Goal: Task Accomplishment & Management: Use online tool/utility

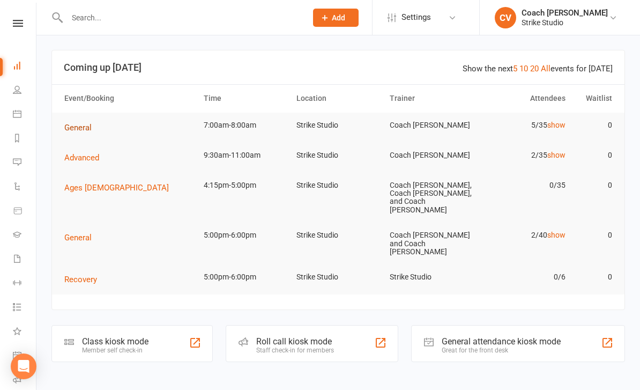
click at [86, 134] on button "General" at bounding box center [81, 127] width 35 height 13
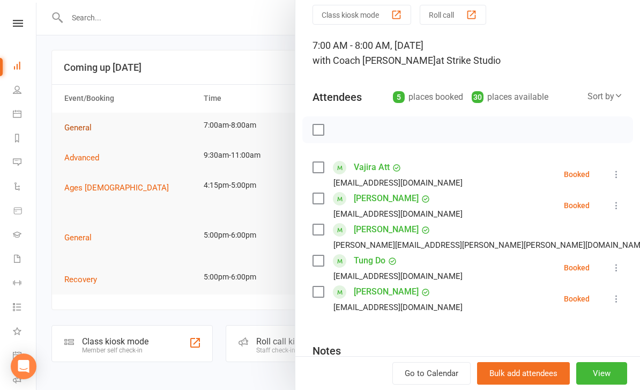
scroll to position [89, 0]
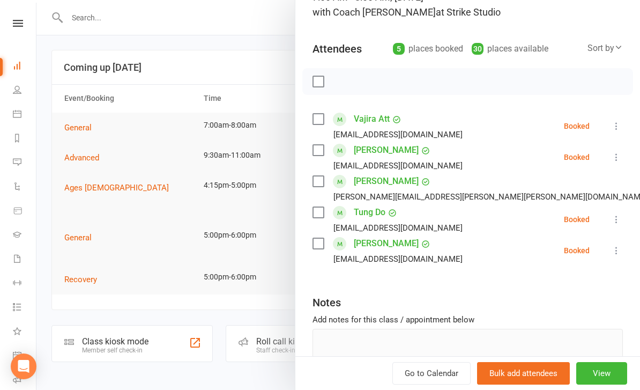
click at [404, 180] on link "Donn Cunningham" at bounding box center [386, 181] width 65 height 17
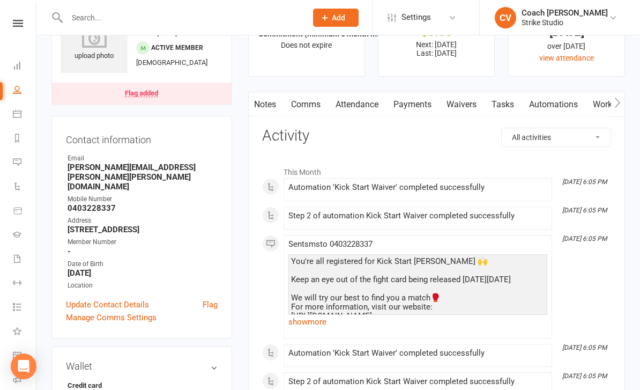
scroll to position [0, 70]
click at [436, 108] on link "Waivers" at bounding box center [437, 104] width 45 height 25
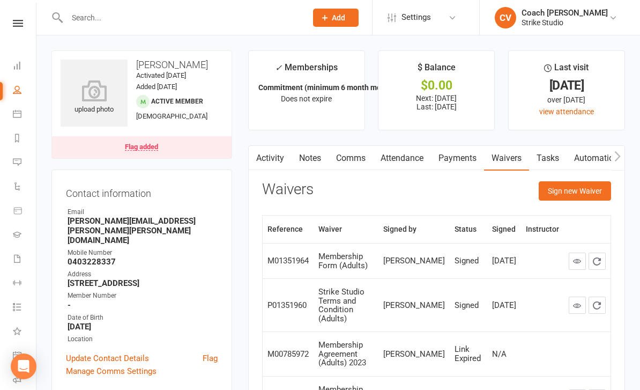
click at [277, 154] on link "Activity" at bounding box center [270, 158] width 43 height 25
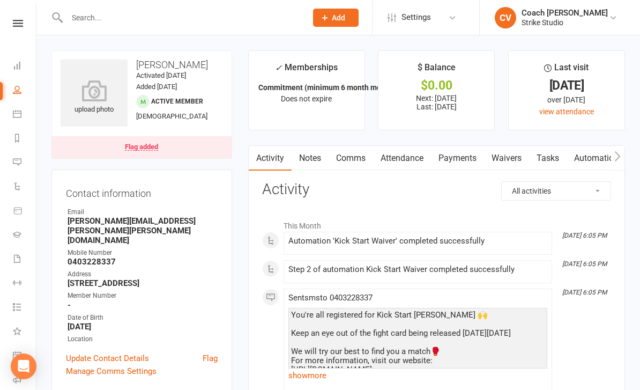
click at [513, 156] on link "Waivers" at bounding box center [506, 158] width 45 height 25
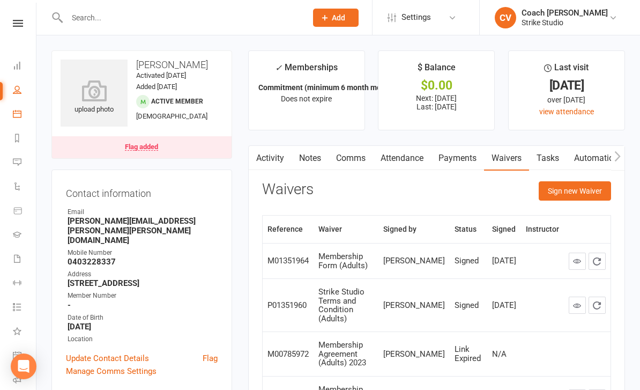
click at [24, 117] on link "Calendar" at bounding box center [25, 115] width 24 height 24
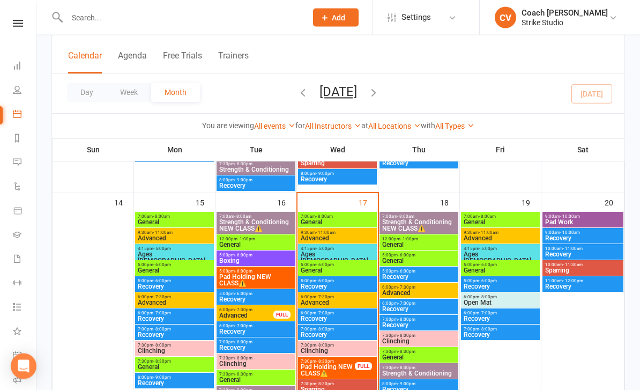
click at [349, 223] on span "General" at bounding box center [337, 222] width 75 height 6
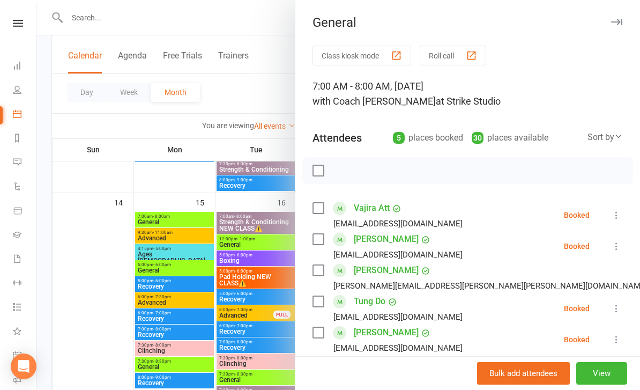
click at [387, 55] on button "Class kiosk mode" at bounding box center [362, 56] width 99 height 20
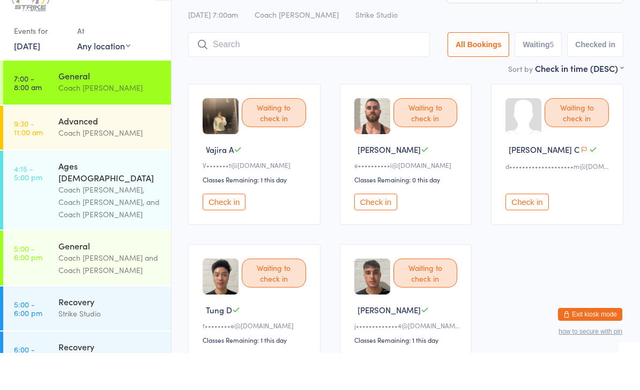
scroll to position [15, 0]
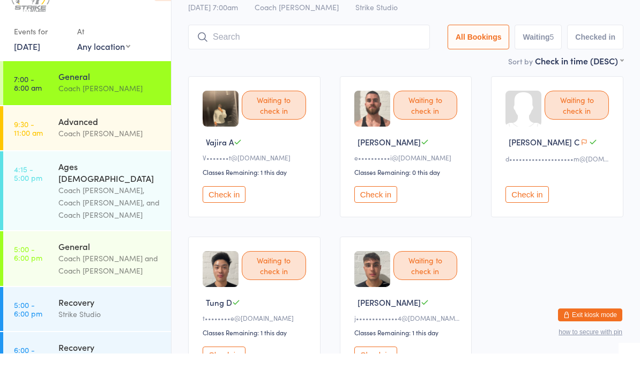
click at [523, 223] on button "Check in" at bounding box center [527, 231] width 43 height 17
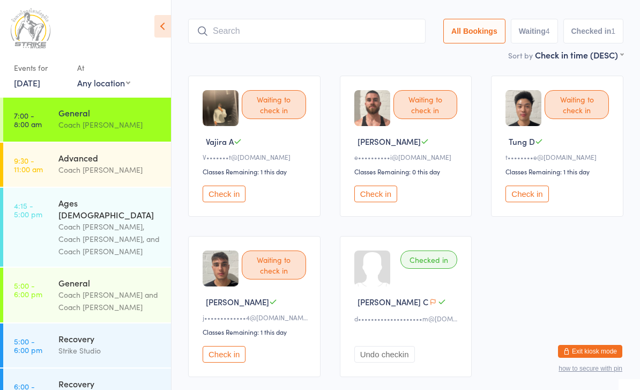
click at [239, 356] on button "Check in" at bounding box center [224, 354] width 43 height 17
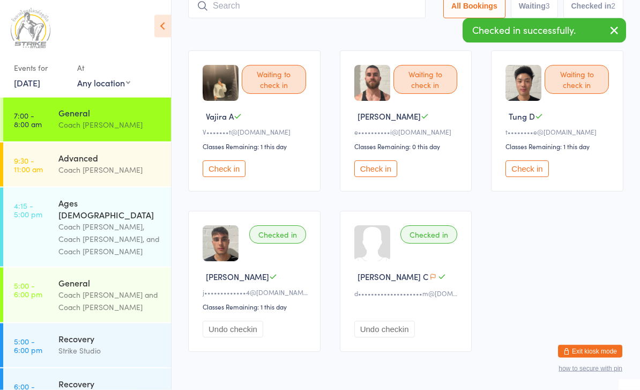
scroll to position [96, 0]
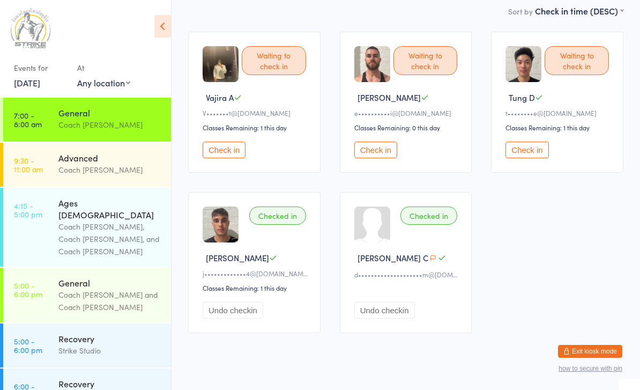
click at [527, 158] on button "Check in" at bounding box center [527, 150] width 43 height 17
click at [218, 152] on button "Check in" at bounding box center [224, 150] width 43 height 17
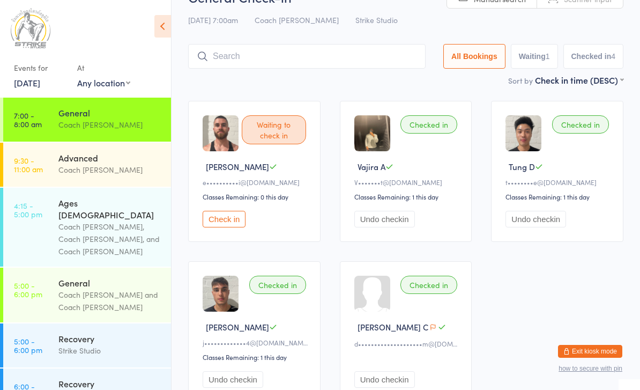
scroll to position [0, 0]
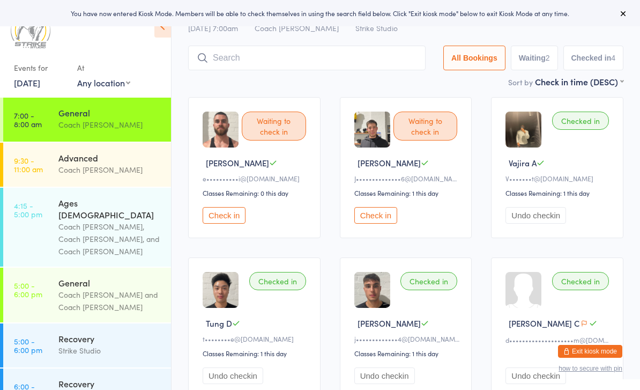
scroll to position [26, 0]
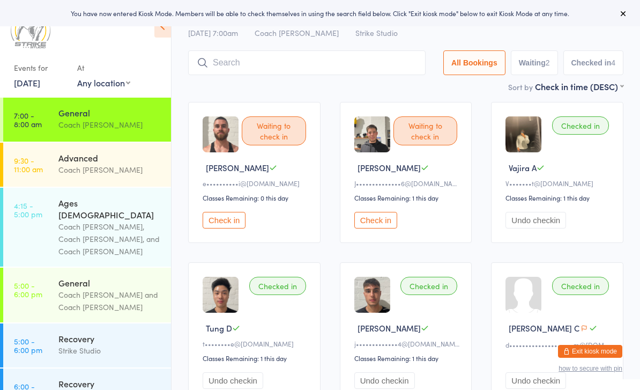
click at [359, 228] on button "Check in" at bounding box center [375, 220] width 43 height 17
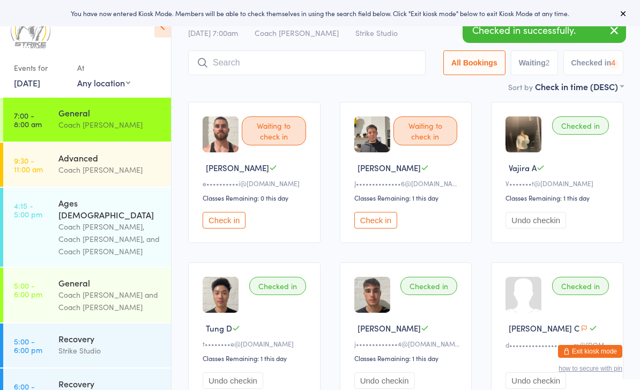
scroll to position [26, 0]
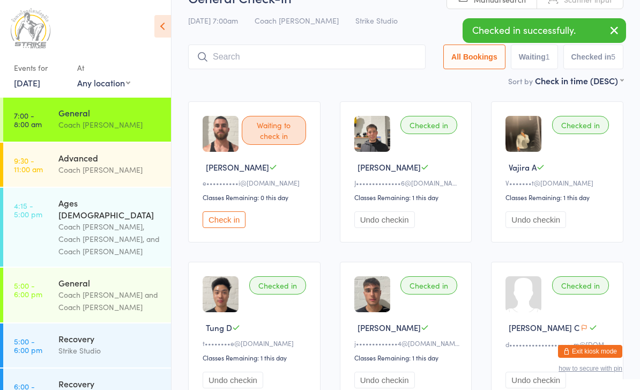
click at [230, 228] on button "Check in" at bounding box center [224, 219] width 43 height 17
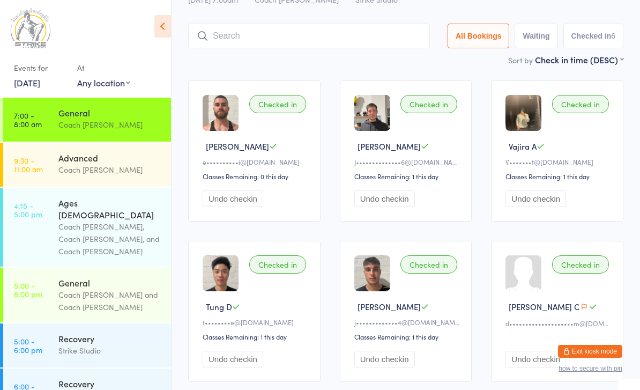
scroll to position [96, 0]
